Goal: Task Accomplishment & Management: Use online tool/utility

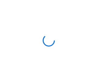
scroll to position [2, 0]
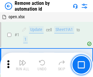
scroll to position [22, 0]
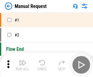
click at [22, 65] on img "button" at bounding box center [22, 62] width 7 height 7
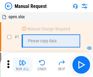
click at [22, 65] on img "button" at bounding box center [22, 62] width 7 height 7
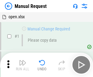
scroll to position [21, 0]
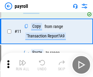
scroll to position [44, 0]
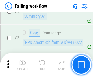
scroll to position [98, 0]
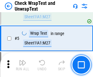
scroll to position [108, 0]
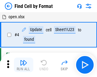
click at [22, 65] on img "button" at bounding box center [23, 62] width 7 height 7
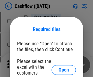
scroll to position [66, 0]
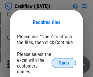
click at [63, 60] on span "Open" at bounding box center [63, 62] width 10 height 5
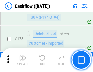
scroll to position [643, 0]
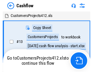
scroll to position [7, 0]
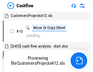
scroll to position [7, 0]
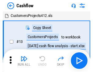
scroll to position [7, 0]
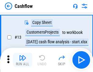
click at [22, 60] on img "button" at bounding box center [22, 57] width 7 height 7
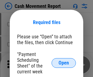
click at [63, 63] on span "Open" at bounding box center [63, 62] width 10 height 5
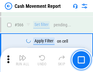
scroll to position [2783, 0]
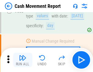
click at [22, 60] on img "button" at bounding box center [22, 57] width 7 height 7
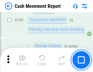
scroll to position [3375, 0]
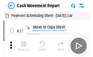
scroll to position [11, 0]
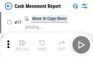
click at [22, 45] on img "button" at bounding box center [22, 42] width 7 height 7
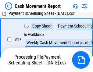
scroll to position [95, 0]
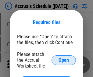
click at [63, 60] on span "Open" at bounding box center [63, 60] width 10 height 5
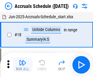
click at [22, 65] on img "button" at bounding box center [22, 62] width 7 height 7
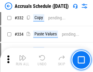
scroll to position [1153, 0]
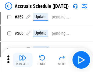
click at [22, 60] on img "button" at bounding box center [22, 57] width 7 height 7
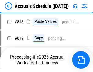
scroll to position [2601, 0]
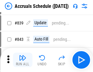
click at [22, 60] on img "button" at bounding box center [22, 57] width 7 height 7
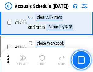
scroll to position [3694, 0]
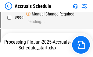
scroll to position [3079, 0]
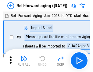
scroll to position [1, 0]
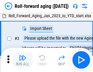
click at [22, 60] on img "button" at bounding box center [22, 57] width 7 height 7
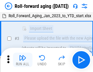
click at [22, 60] on img "button" at bounding box center [22, 57] width 7 height 7
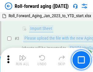
scroll to position [39, 0]
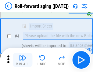
click at [22, 60] on img "button" at bounding box center [22, 57] width 7 height 7
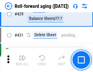
scroll to position [2106, 0]
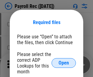
click at [63, 63] on span "Open" at bounding box center [63, 62] width 10 height 5
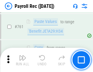
scroll to position [3737, 0]
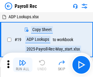
click at [22, 65] on img "button" at bounding box center [22, 62] width 7 height 7
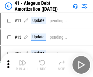
click at [22, 65] on img "button" at bounding box center [22, 62] width 7 height 7
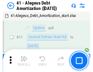
scroll to position [75, 0]
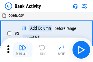
click at [22, 49] on img "button" at bounding box center [22, 47] width 7 height 7
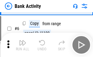
scroll to position [32, 0]
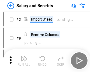
scroll to position [8, 0]
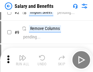
click at [22, 60] on img "button" at bounding box center [22, 57] width 7 height 7
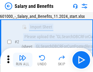
click at [22, 60] on img "button" at bounding box center [22, 57] width 7 height 7
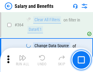
scroll to position [2860, 0]
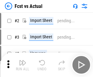
click at [22, 60] on img "button" at bounding box center [22, 62] width 7 height 7
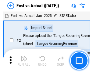
scroll to position [8, 0]
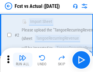
click at [22, 60] on img "button" at bounding box center [22, 57] width 7 height 7
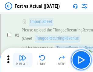
scroll to position [57, 0]
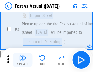
click at [22, 60] on img "button" at bounding box center [22, 57] width 7 height 7
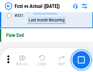
scroll to position [2907, 0]
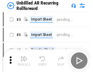
scroll to position [13, 0]
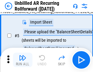
click at [22, 60] on img "button" at bounding box center [22, 57] width 7 height 7
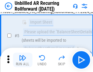
click at [22, 60] on img "button" at bounding box center [22, 57] width 7 height 7
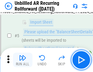
scroll to position [57, 0]
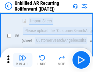
click at [22, 60] on img "button" at bounding box center [22, 57] width 7 height 7
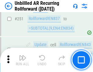
scroll to position [2063, 0]
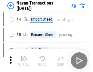
scroll to position [10, 0]
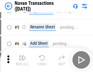
click at [22, 60] on img "button" at bounding box center [22, 57] width 7 height 7
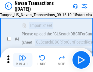
click at [22, 60] on img "button" at bounding box center [22, 57] width 7 height 7
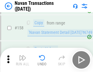
scroll to position [1969, 0]
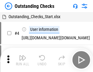
click at [22, 60] on img "button" at bounding box center [22, 57] width 7 height 7
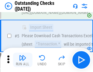
click at [22, 60] on img "button" at bounding box center [22, 57] width 7 height 7
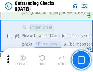
scroll to position [63, 0]
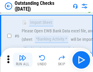
click at [22, 60] on img "button" at bounding box center [22, 57] width 7 height 7
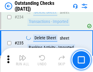
scroll to position [1844, 0]
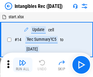
click at [22, 65] on img "button" at bounding box center [22, 62] width 7 height 7
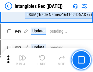
scroll to position [237, 0]
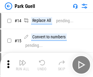
click at [22, 60] on img "button" at bounding box center [22, 62] width 7 height 7
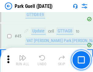
scroll to position [759, 0]
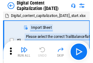
scroll to position [18, 0]
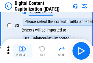
click at [22, 51] on img "button" at bounding box center [22, 48] width 7 height 7
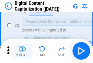
click at [22, 51] on img "button" at bounding box center [22, 48] width 7 height 7
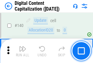
scroll to position [644, 0]
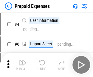
click at [22, 60] on img "button" at bounding box center [22, 62] width 7 height 7
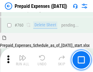
scroll to position [1683, 0]
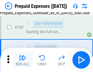
click at [22, 60] on img "button" at bounding box center [22, 57] width 7 height 7
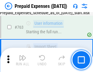
scroll to position [1719, 0]
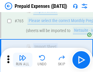
click at [22, 60] on img "button" at bounding box center [22, 57] width 7 height 7
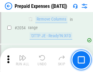
scroll to position [6348, 0]
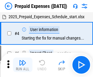
click at [22, 65] on img "button" at bounding box center [22, 62] width 7 height 7
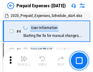
scroll to position [27, 0]
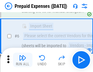
click at [22, 60] on img "button" at bounding box center [22, 57] width 7 height 7
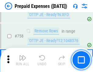
scroll to position [2164, 0]
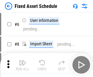
click at [22, 65] on img "button" at bounding box center [22, 62] width 7 height 7
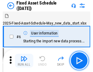
scroll to position [33, 0]
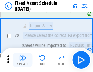
click at [22, 60] on img "button" at bounding box center [22, 57] width 7 height 7
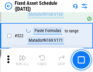
scroll to position [2111, 0]
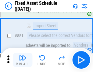
click at [22, 60] on img "button" at bounding box center [22, 57] width 7 height 7
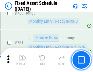
scroll to position [2961, 0]
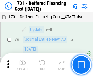
scroll to position [73, 0]
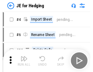
scroll to position [1, 0]
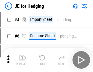
click at [22, 60] on img "button" at bounding box center [22, 57] width 7 height 7
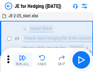
click at [22, 60] on img "button" at bounding box center [22, 57] width 7 height 7
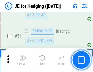
scroll to position [393, 0]
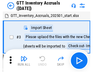
scroll to position [1, 0]
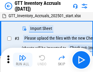
click at [22, 60] on img "button" at bounding box center [22, 57] width 7 height 7
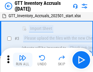
click at [22, 60] on img "button" at bounding box center [22, 57] width 7 height 7
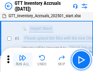
scroll to position [39, 0]
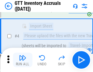
click at [22, 60] on img "button" at bounding box center [22, 57] width 7 height 7
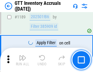
scroll to position [4959, 0]
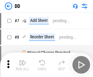
click at [22, 65] on img "button" at bounding box center [22, 62] width 7 height 7
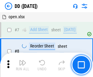
scroll to position [59, 0]
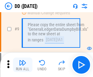
click at [22, 65] on img "button" at bounding box center [22, 62] width 7 height 7
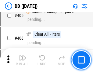
scroll to position [2717, 0]
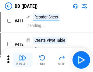
click at [22, 60] on img "button" at bounding box center [22, 57] width 7 height 7
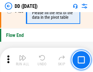
scroll to position [2907, 0]
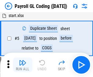
click at [22, 65] on img "button" at bounding box center [22, 62] width 7 height 7
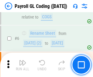
scroll to position [73, 0]
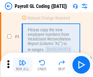
click at [22, 65] on img "button" at bounding box center [22, 62] width 7 height 7
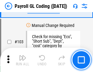
scroll to position [1425, 0]
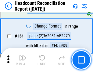
scroll to position [730, 0]
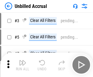
click at [22, 65] on img "button" at bounding box center [22, 62] width 7 height 7
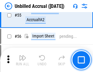
scroll to position [634, 0]
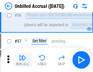
click at [22, 60] on img "button" at bounding box center [22, 57] width 7 height 7
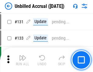
scroll to position [1809, 0]
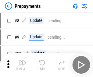
click at [22, 65] on img "button" at bounding box center [22, 62] width 7 height 7
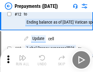
scroll to position [38, 0]
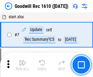
scroll to position [104, 0]
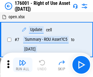
click at [22, 65] on img "button" at bounding box center [22, 62] width 7 height 7
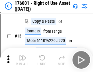
scroll to position [39, 0]
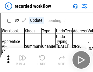
click at [22, 60] on img "button" at bounding box center [22, 57] width 7 height 7
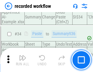
scroll to position [1898, 0]
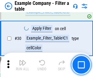
scroll to position [556, 0]
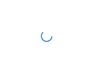
scroll to position [9, 0]
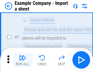
click at [22, 60] on img "button" at bounding box center [22, 57] width 7 height 7
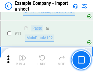
scroll to position [134, 0]
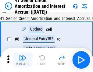
click at [22, 60] on img "button" at bounding box center [22, 57] width 7 height 7
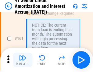
click at [22, 60] on img "button" at bounding box center [22, 57] width 7 height 7
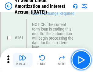
scroll to position [650, 0]
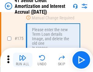
click at [22, 60] on img "button" at bounding box center [22, 57] width 7 height 7
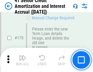
scroll to position [711, 0]
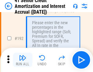
click at [22, 60] on img "button" at bounding box center [22, 57] width 7 height 7
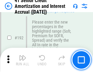
scroll to position [775, 0]
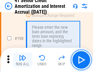
click at [22, 60] on img "button" at bounding box center [22, 57] width 7 height 7
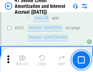
scroll to position [1551, 0]
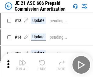
click at [22, 60] on img "button" at bounding box center [22, 62] width 7 height 7
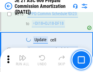
scroll to position [1134, 0]
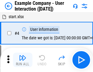
click at [22, 60] on img "button" at bounding box center [22, 57] width 7 height 7
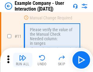
click at [22, 60] on img "button" at bounding box center [22, 57] width 7 height 7
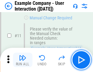
scroll to position [131, 0]
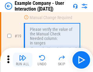
click at [22, 60] on img "button" at bounding box center [22, 57] width 7 height 7
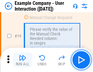
click at [22, 60] on img "button" at bounding box center [22, 57] width 7 height 7
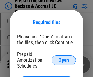
click at [63, 60] on span "Open" at bounding box center [63, 60] width 10 height 5
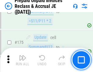
scroll to position [820, 0]
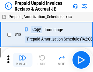
click at [22, 60] on img "button" at bounding box center [22, 57] width 7 height 7
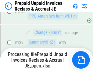
scroll to position [440, 0]
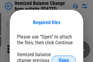
click at [63, 58] on span "Open" at bounding box center [63, 60] width 10 height 5
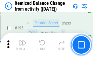
scroll to position [1169, 0]
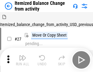
scroll to position [9, 0]
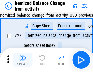
click at [22, 60] on img "button" at bounding box center [22, 57] width 7 height 7
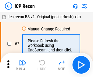
scroll to position [3, 0]
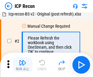
click at [22, 65] on img "button" at bounding box center [22, 62] width 7 height 7
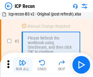
click at [22, 65] on img "button" at bounding box center [22, 62] width 7 height 7
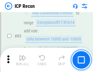
scroll to position [595, 0]
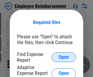
click at [63, 57] on span "Open" at bounding box center [63, 57] width 10 height 5
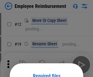
scroll to position [53, 0]
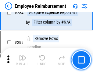
scroll to position [1651, 0]
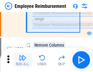
click at [22, 60] on img "button" at bounding box center [22, 57] width 7 height 7
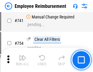
scroll to position [4261, 0]
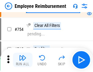
click at [22, 60] on img "button" at bounding box center [22, 57] width 7 height 7
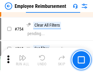
click at [22, 60] on img "button" at bounding box center [22, 57] width 7 height 7
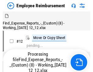
scroll to position [21, 0]
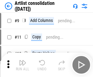
click at [22, 65] on img "button" at bounding box center [22, 62] width 7 height 7
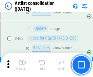
scroll to position [2659, 0]
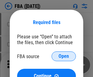
click at [63, 56] on span "Open" at bounding box center [63, 56] width 10 height 5
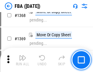
scroll to position [6522, 0]
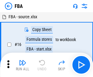
scroll to position [6, 0]
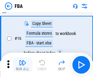
click at [22, 65] on img "button" at bounding box center [22, 62] width 7 height 7
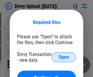
click at [63, 57] on span "Open" at bounding box center [63, 57] width 10 height 5
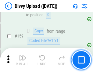
scroll to position [629, 0]
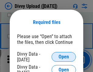
click at [63, 57] on span "Open" at bounding box center [63, 57] width 10 height 5
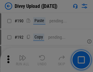
scroll to position [766, 0]
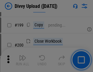
scroll to position [883, 0]
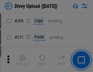
scroll to position [1032, 0]
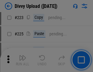
scroll to position [1212, 0]
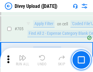
scroll to position [4154, 0]
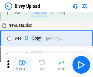
click at [22, 65] on img "button" at bounding box center [22, 62] width 7 height 7
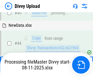
scroll to position [67, 0]
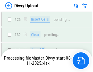
scroll to position [629, 0]
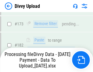
scroll to position [684, 0]
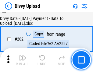
scroll to position [983, 0]
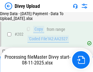
scroll to position [983, 0]
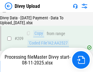
scroll to position [1117, 0]
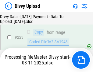
scroll to position [1384, 0]
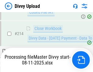
scroll to position [1250, 0]
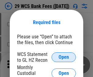
click at [63, 57] on span "Open" at bounding box center [63, 57] width 10 height 5
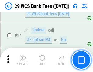
scroll to position [592, 0]
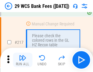
click at [22, 60] on img "button" at bounding box center [22, 57] width 7 height 7
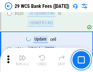
scroll to position [3134, 0]
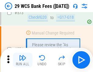
click at [22, 60] on img "button" at bounding box center [22, 57] width 7 height 7
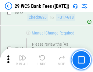
scroll to position [3363, 0]
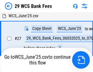
scroll to position [121, 0]
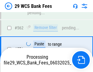
scroll to position [3321, 0]
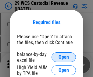
click at [63, 57] on span "Open" at bounding box center [63, 57] width 10 height 5
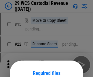
scroll to position [51, 0]
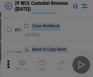
scroll to position [130, 0]
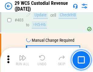
scroll to position [2813, 0]
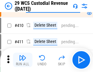
click at [22, 60] on img "button" at bounding box center [22, 57] width 7 height 7
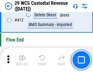
scroll to position [2900, 0]
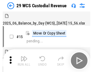
scroll to position [15, 0]
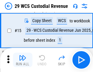
click at [22, 60] on img "button" at bounding box center [22, 57] width 7 height 7
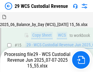
scroll to position [138, 0]
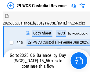
scroll to position [15, 0]
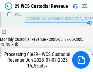
scroll to position [634, 0]
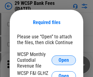
click at [63, 60] on span "Open" at bounding box center [63, 60] width 10 height 5
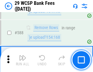
scroll to position [2390, 0]
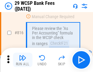
click at [22, 60] on img "button" at bounding box center [22, 57] width 7 height 7
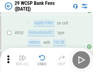
scroll to position [3853, 0]
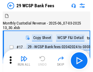
scroll to position [15, 0]
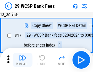
click at [22, 60] on img "button" at bounding box center [22, 57] width 7 height 7
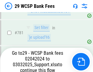
scroll to position [3590, 0]
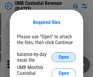
click at [63, 57] on span "Open" at bounding box center [63, 57] width 10 height 5
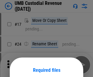
scroll to position [48, 0]
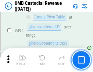
scroll to position [2478, 0]
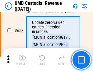
click at [22, 60] on img "button" at bounding box center [22, 57] width 7 height 7
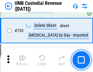
scroll to position [3713, 0]
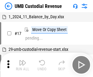
scroll to position [5, 0]
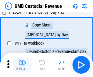
click at [22, 65] on img "button" at bounding box center [22, 62] width 7 height 7
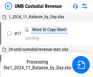
scroll to position [5, 0]
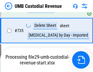
scroll to position [3699, 0]
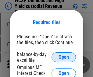
click at [63, 57] on span "Open" at bounding box center [63, 57] width 10 height 5
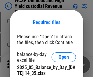
scroll to position [265, 0]
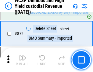
scroll to position [5140, 0]
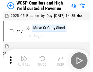
scroll to position [3, 0]
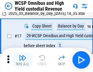
click at [22, 60] on img "button" at bounding box center [22, 57] width 7 height 7
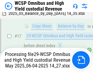
scroll to position [126, 0]
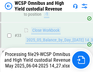
scroll to position [301, 0]
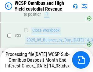
scroll to position [270, 0]
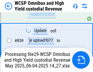
scroll to position [5126, 0]
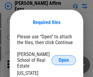
click at [63, 58] on span "Open" at bounding box center [63, 60] width 10 height 5
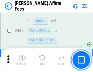
scroll to position [1397, 0]
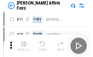
scroll to position [6, 0]
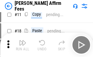
click at [22, 45] on img "button" at bounding box center [22, 42] width 7 height 7
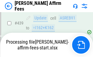
scroll to position [1593, 0]
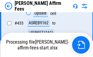
scroll to position [1404, 0]
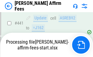
scroll to position [1593, 0]
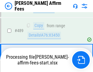
scroll to position [1585, 0]
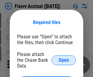
click at [63, 58] on span "Open" at bounding box center [63, 60] width 10 height 5
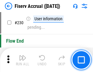
scroll to position [1924, 0]
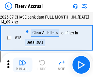
click at [22, 65] on img "button" at bounding box center [22, 62] width 7 height 7
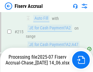
scroll to position [1917, 0]
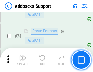
scroll to position [442, 0]
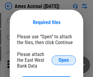
click at [63, 60] on span "Open" at bounding box center [63, 60] width 10 height 5
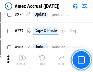
scroll to position [1581, 0]
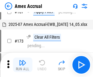
click at [22, 65] on img "button" at bounding box center [22, 62] width 7 height 7
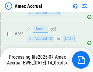
scroll to position [1699, 0]
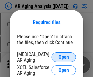
click at [63, 56] on span "Open" at bounding box center [63, 57] width 10 height 5
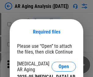
scroll to position [9, 0]
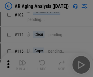
scroll to position [84, 0]
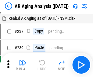
scroll to position [6, 0]
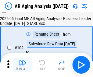
click at [22, 65] on img "button" at bounding box center [22, 62] width 7 height 7
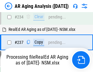
scroll to position [941, 0]
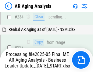
scroll to position [960, 0]
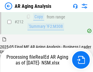
scroll to position [908, 0]
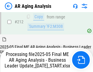
scroll to position [934, 0]
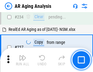
scroll to position [934, 0]
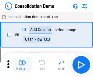
click at [22, 65] on img "button" at bounding box center [22, 62] width 7 height 7
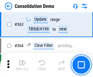
scroll to position [2035, 0]
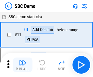
click at [22, 65] on img "button" at bounding box center [22, 62] width 7 height 7
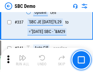
scroll to position [1598, 0]
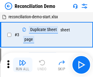
click at [22, 65] on img "button" at bounding box center [22, 62] width 7 height 7
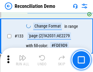
scroll to position [721, 0]
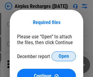
click at [63, 56] on span "Open" at bounding box center [63, 56] width 10 height 5
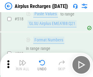
scroll to position [2613, 0]
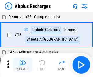
click at [22, 65] on img "button" at bounding box center [22, 62] width 7 height 7
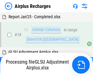
scroll to position [27, 0]
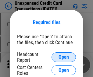
click at [63, 57] on span "Open" at bounding box center [63, 57] width 10 height 5
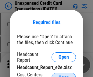
click at [63, 75] on span "Open" at bounding box center [63, 77] width 10 height 5
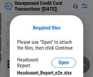
scroll to position [5, 0]
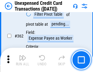
scroll to position [1562, 0]
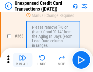
click at [22, 60] on img "button" at bounding box center [22, 57] width 7 height 7
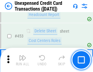
scroll to position [2071, 0]
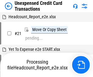
scroll to position [9, 0]
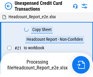
scroll to position [9, 0]
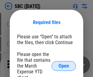
click at [63, 66] on span "Open" at bounding box center [63, 65] width 10 height 5
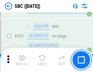
scroll to position [1187, 0]
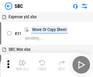
scroll to position [6, 0]
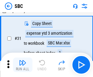
click at [22, 65] on img "button" at bounding box center [22, 62] width 7 height 7
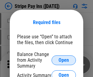
click at [63, 60] on span "Open" at bounding box center [63, 60] width 10 height 5
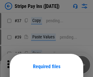
scroll to position [44, 0]
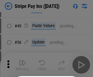
scroll to position [110, 0]
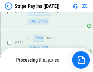
scroll to position [3198, 0]
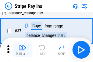
click at [22, 49] on img "button" at bounding box center [22, 47] width 7 height 7
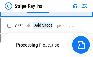
scroll to position [3184, 0]
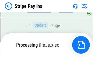
scroll to position [3184, 0]
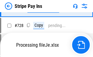
scroll to position [3184, 0]
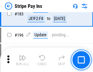
scroll to position [822, 0]
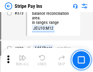
click at [22, 60] on img "button" at bounding box center [22, 57] width 7 height 7
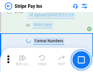
scroll to position [3177, 0]
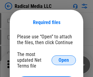
click at [63, 60] on span "Open" at bounding box center [63, 60] width 10 height 5
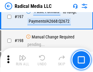
scroll to position [1405, 0]
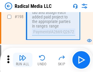
click at [22, 60] on img "button" at bounding box center [22, 57] width 7 height 7
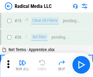
scroll to position [34, 0]
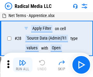
click at [22, 65] on img "button" at bounding box center [22, 62] width 7 height 7
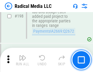
scroll to position [1523, 0]
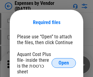
click at [63, 63] on span "Open" at bounding box center [63, 62] width 10 height 5
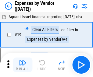
click at [22, 65] on img "button" at bounding box center [22, 62] width 7 height 7
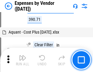
scroll to position [599, 0]
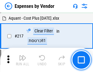
scroll to position [624, 0]
